Goal: Transaction & Acquisition: Purchase product/service

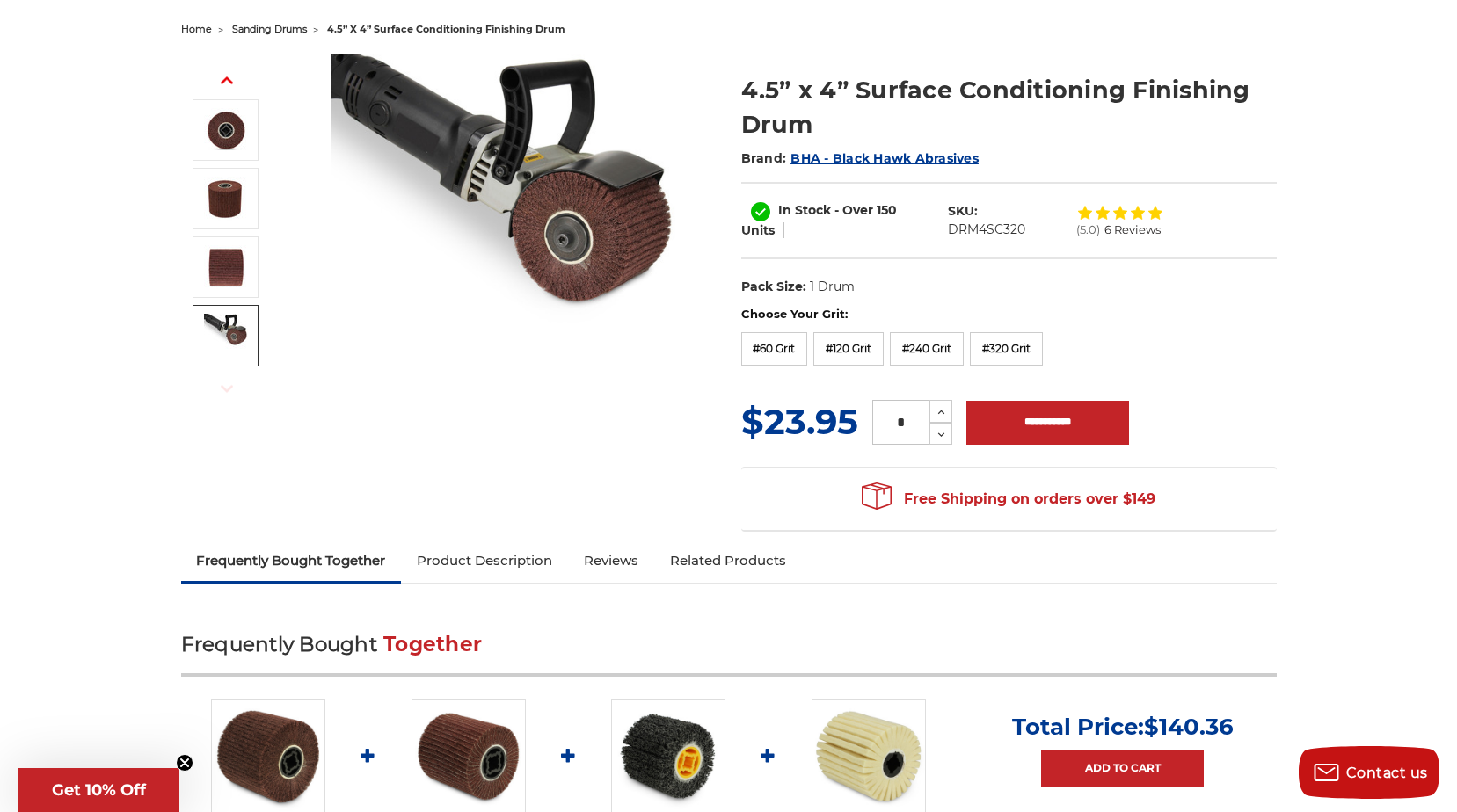
click at [222, 343] on img at bounding box center [226, 336] width 44 height 44
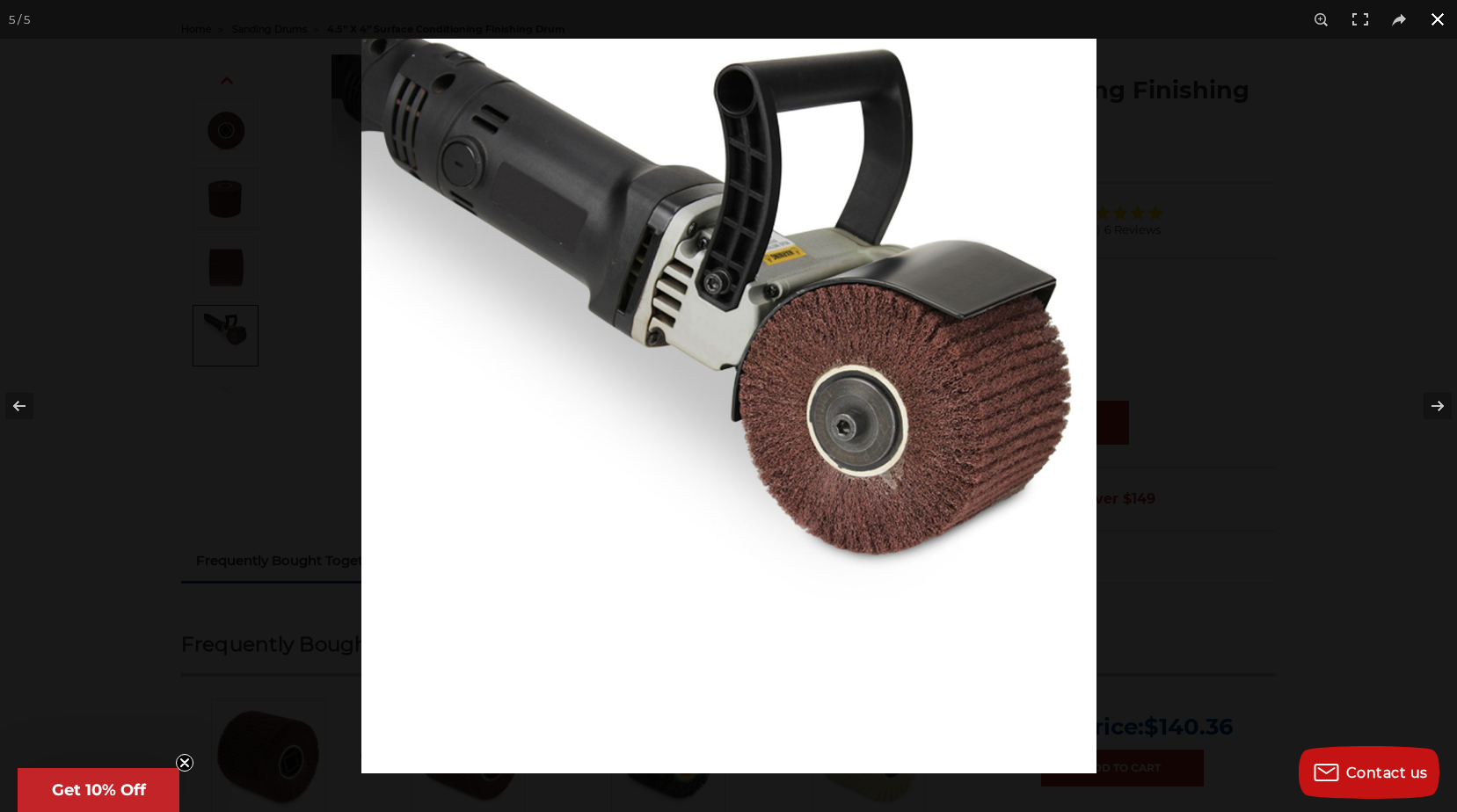
click at [1444, 15] on button at bounding box center [1437, 19] width 39 height 39
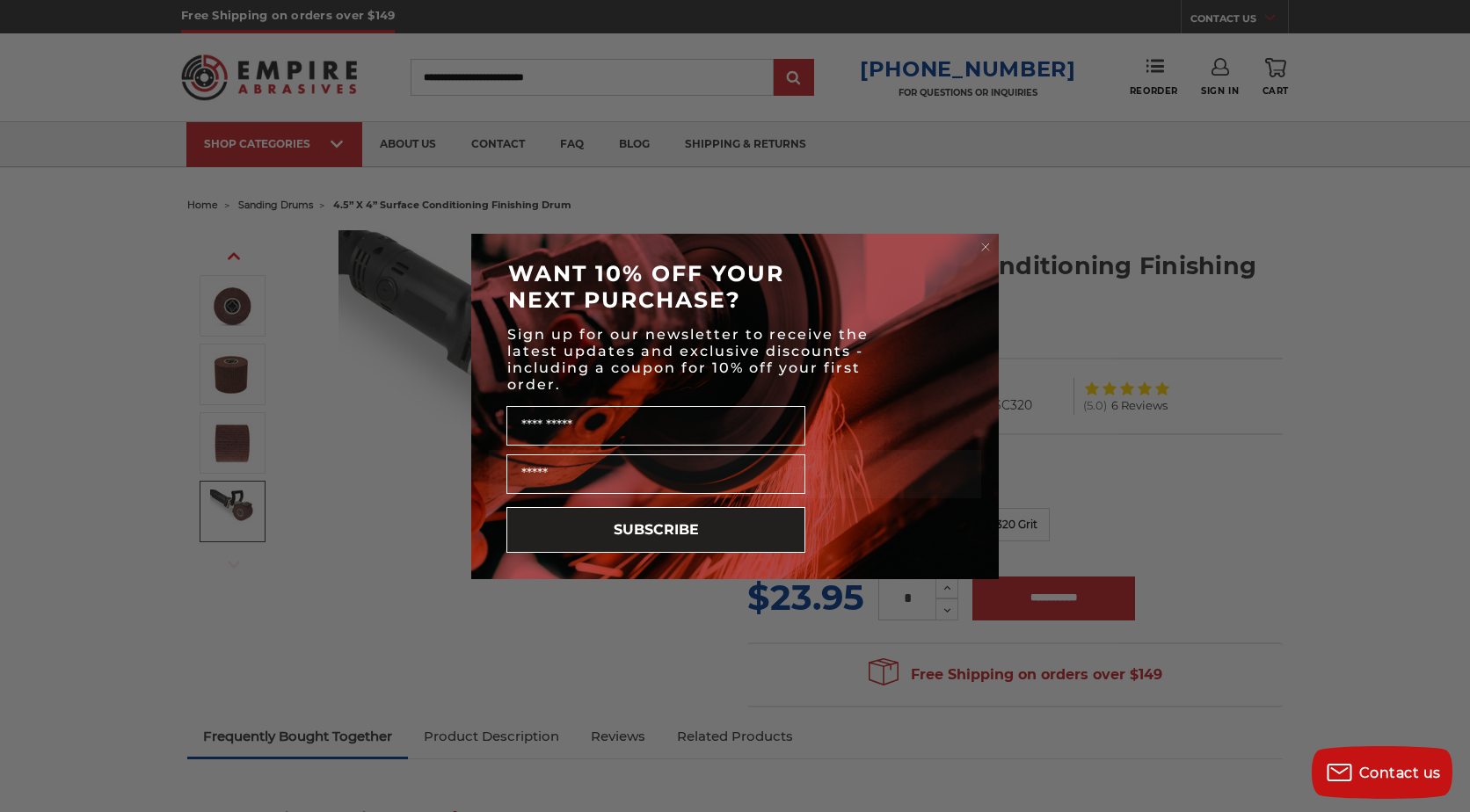
click at [985, 246] on icon "Close dialog" at bounding box center [985, 246] width 7 height 7
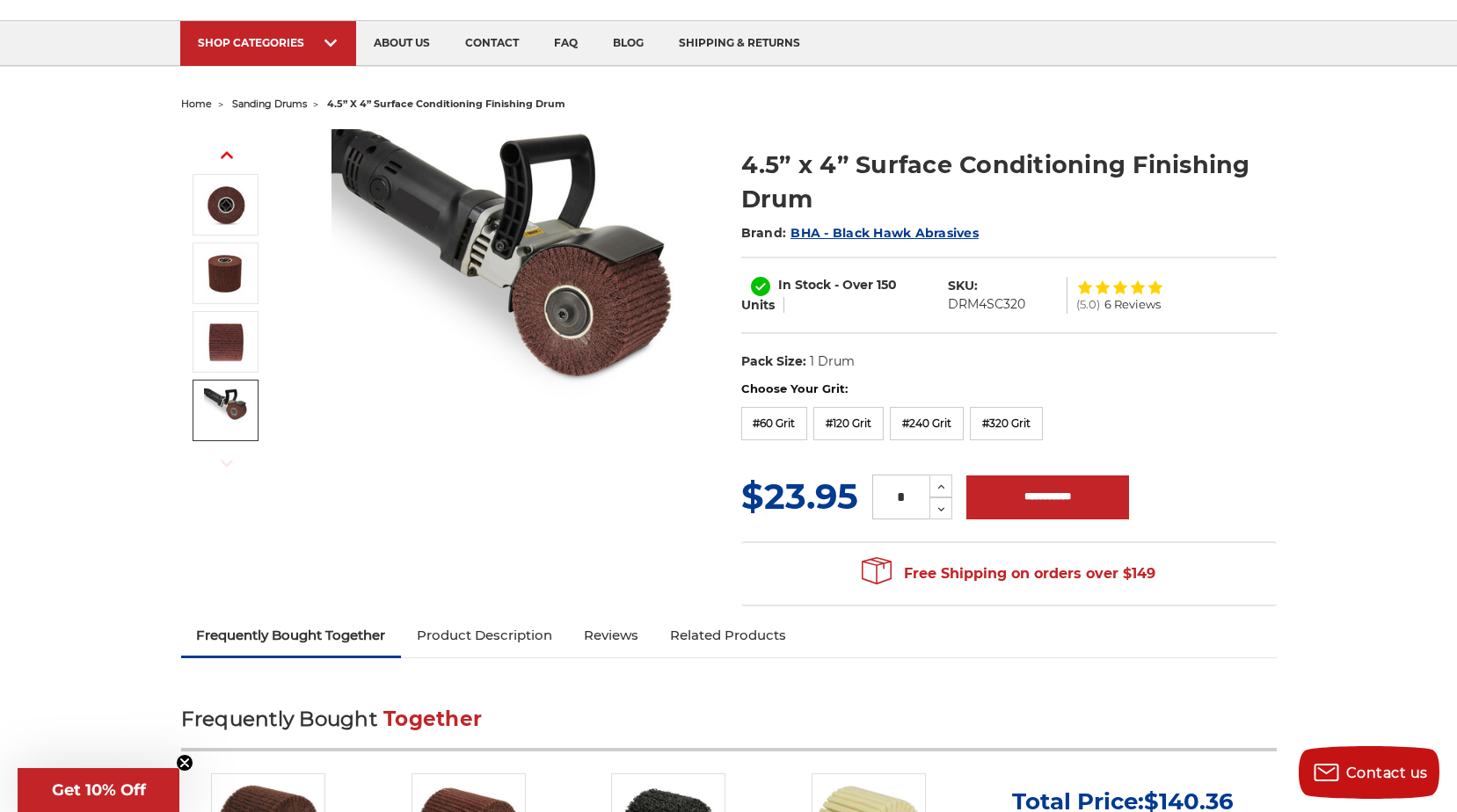
scroll to position [88, 0]
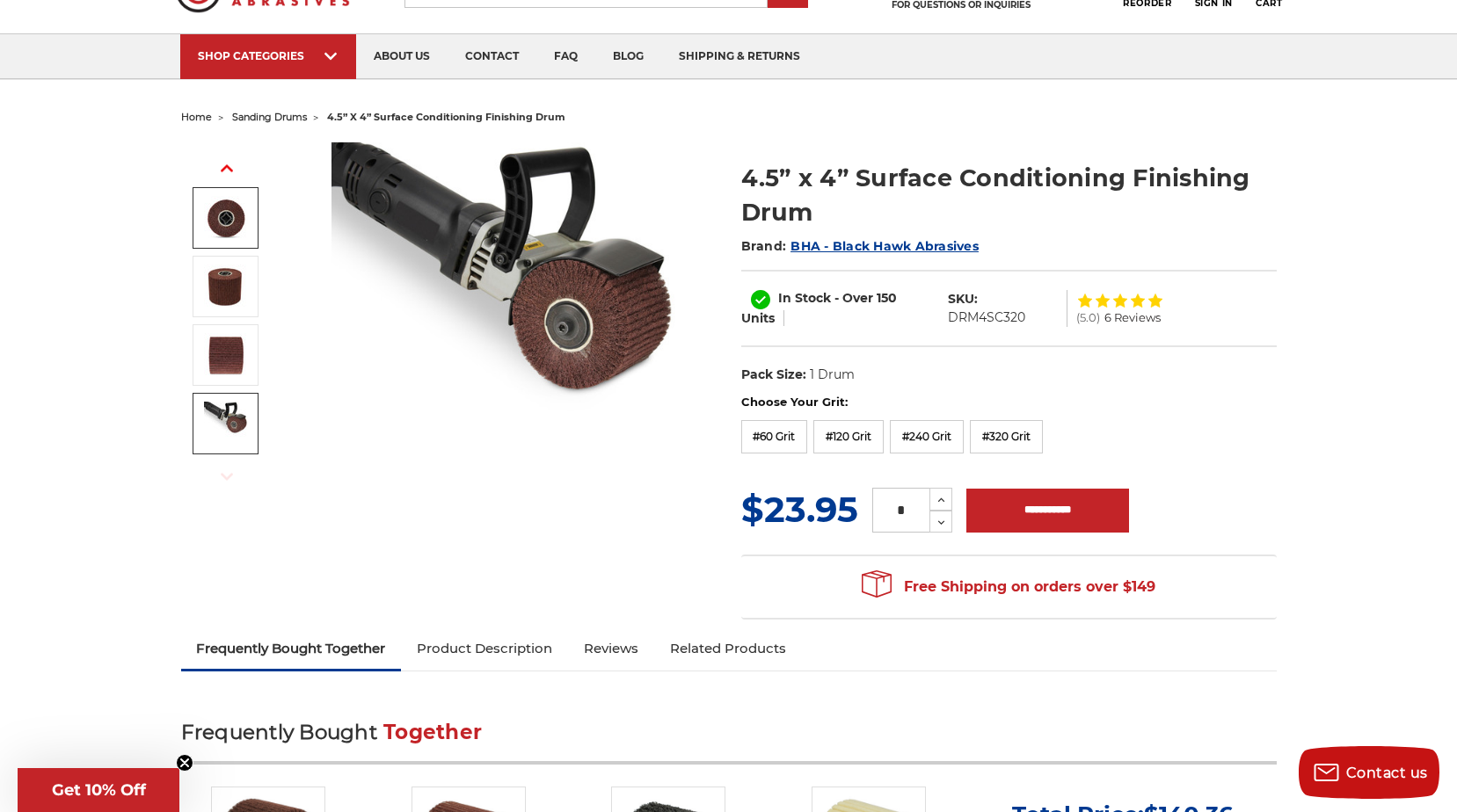
click at [223, 227] on img at bounding box center [226, 218] width 44 height 44
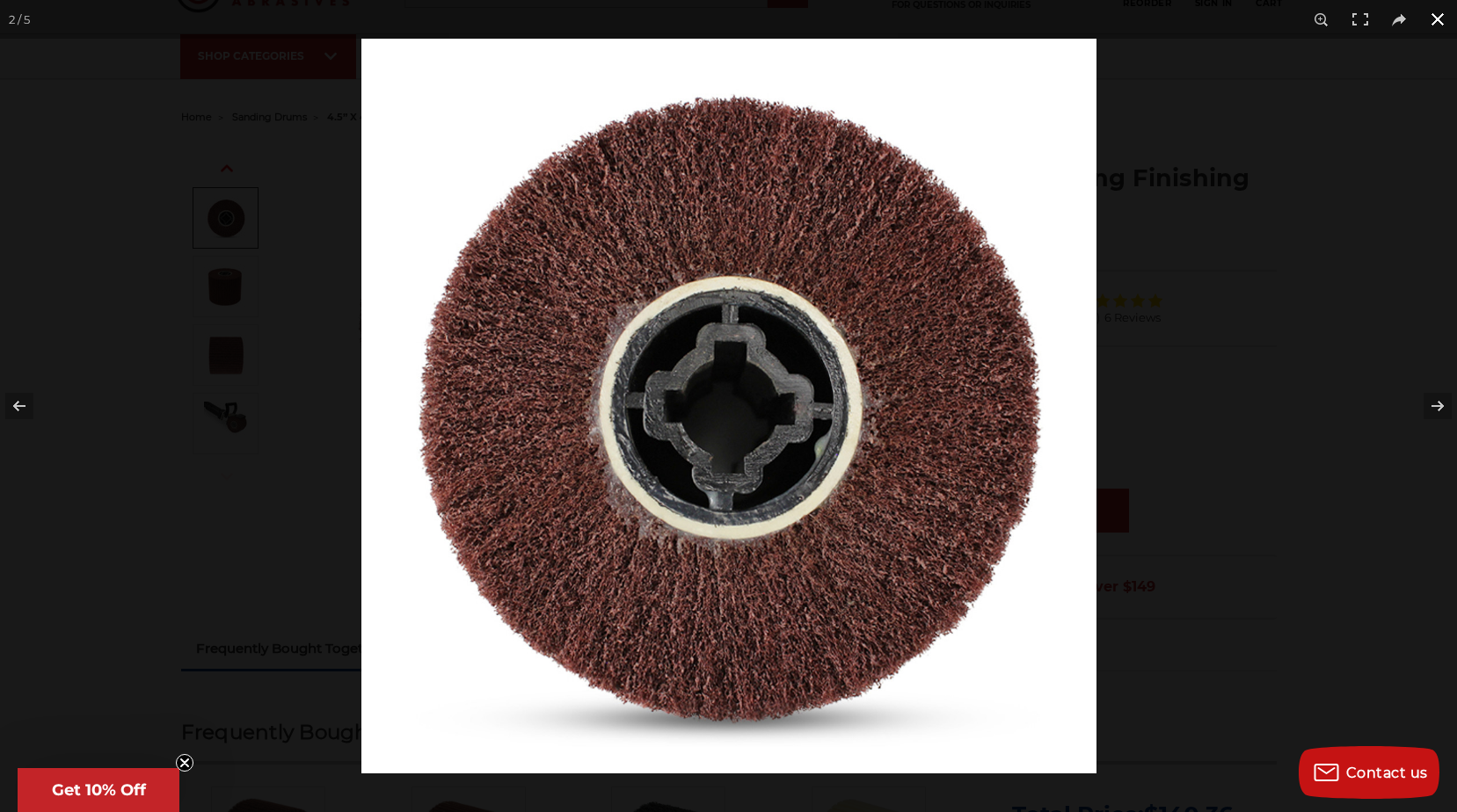
click at [1439, 23] on button at bounding box center [1437, 19] width 39 height 39
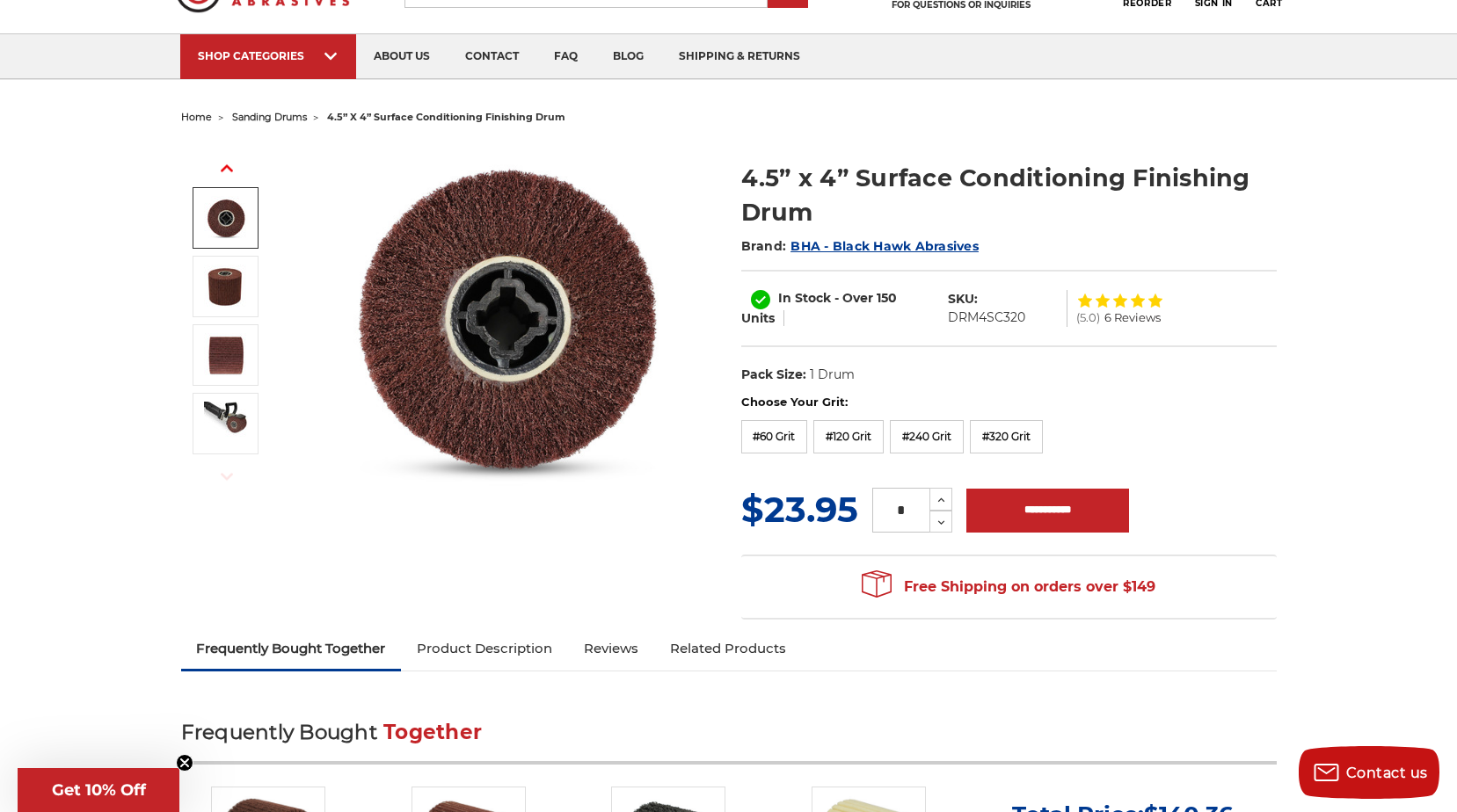
click at [231, 167] on icon "button" at bounding box center [227, 167] width 12 height 12
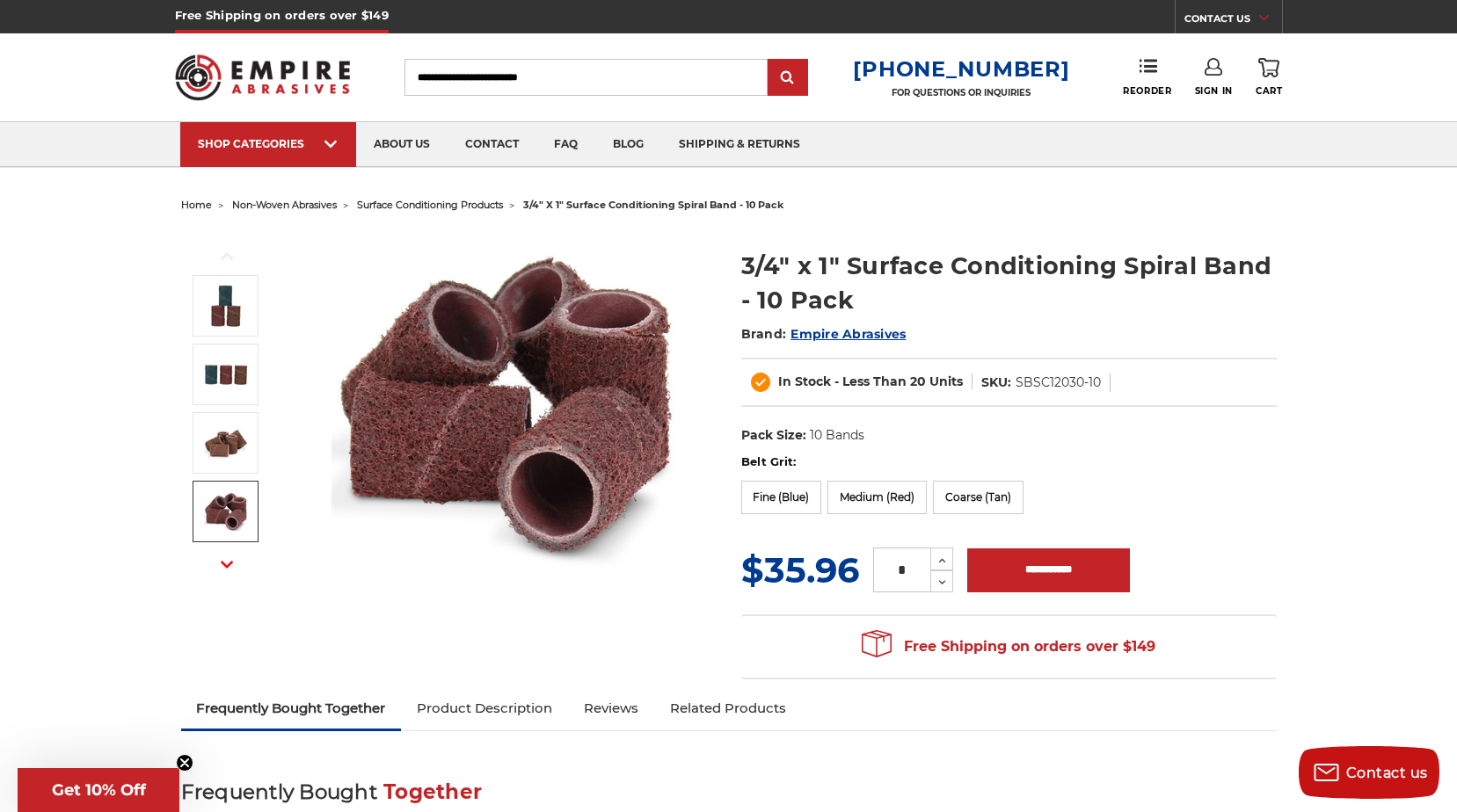
click at [233, 561] on button "Next" at bounding box center [227, 565] width 42 height 38
click at [234, 561] on button "Next" at bounding box center [227, 565] width 42 height 38
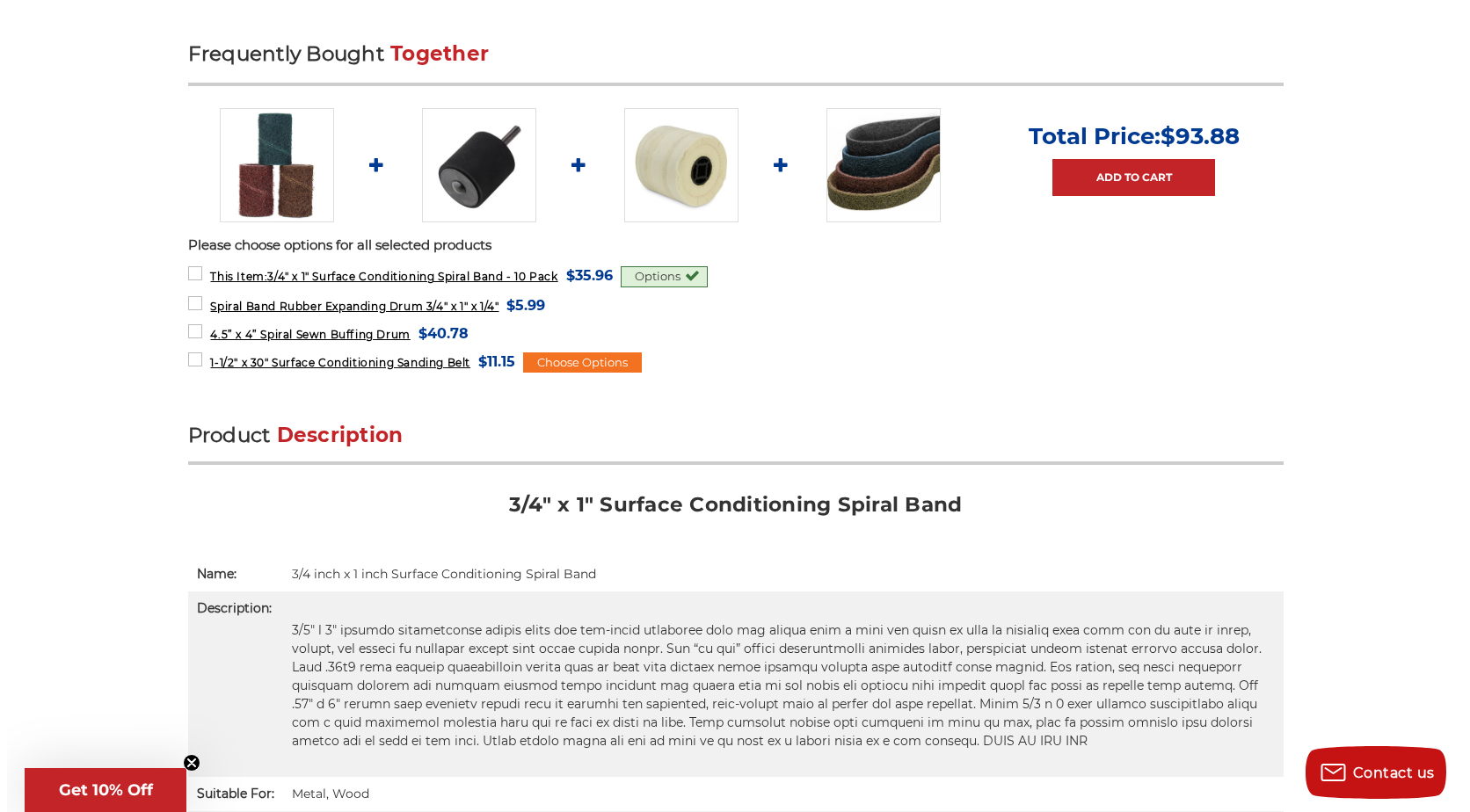
scroll to position [791, 0]
